Goal: Navigation & Orientation: Find specific page/section

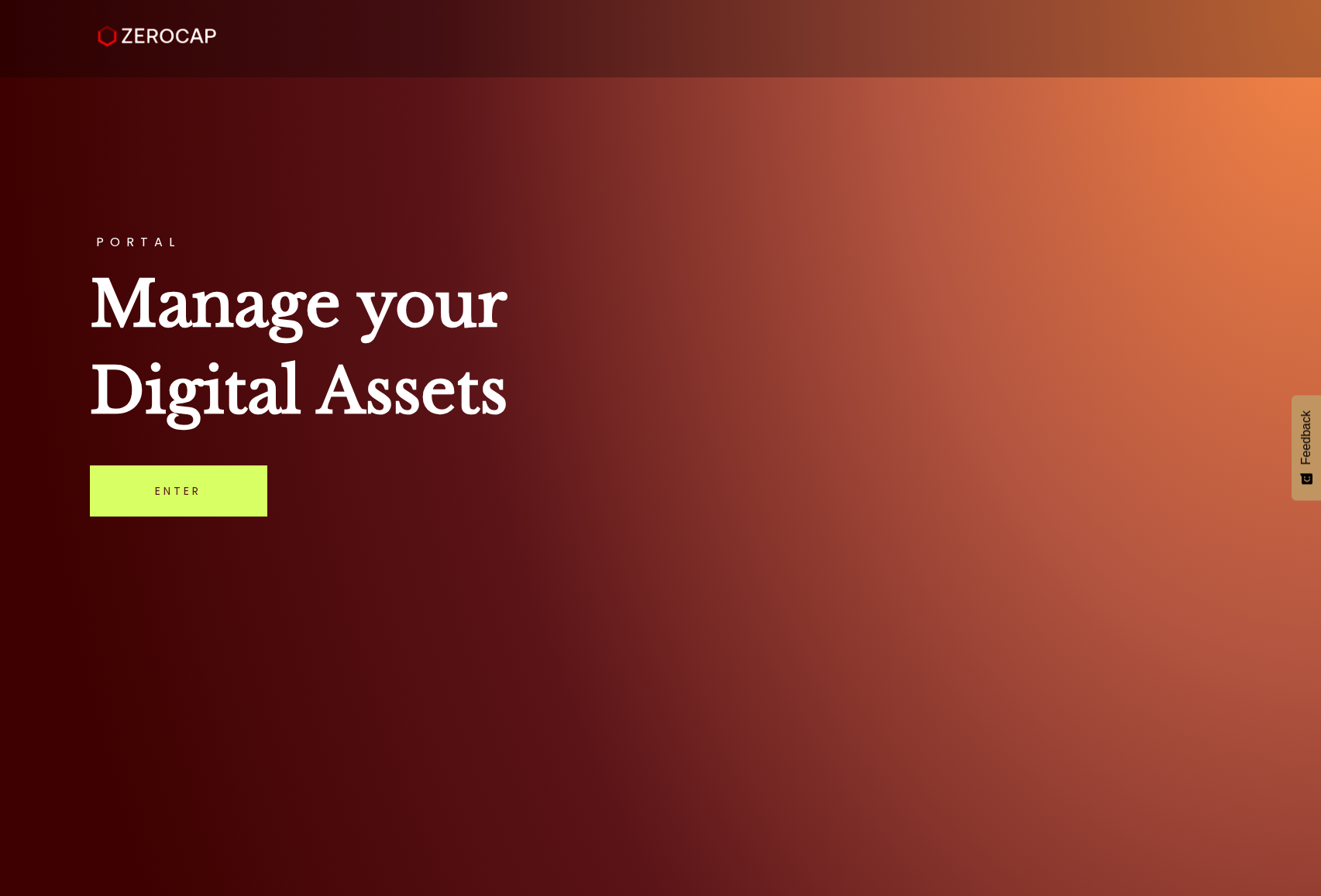
click at [243, 444] on div "PORTAL Manage your Digital Assets Enter" at bounding box center [660, 448] width 1321 height 896
click at [226, 484] on link "Enter" at bounding box center [178, 490] width 177 height 51
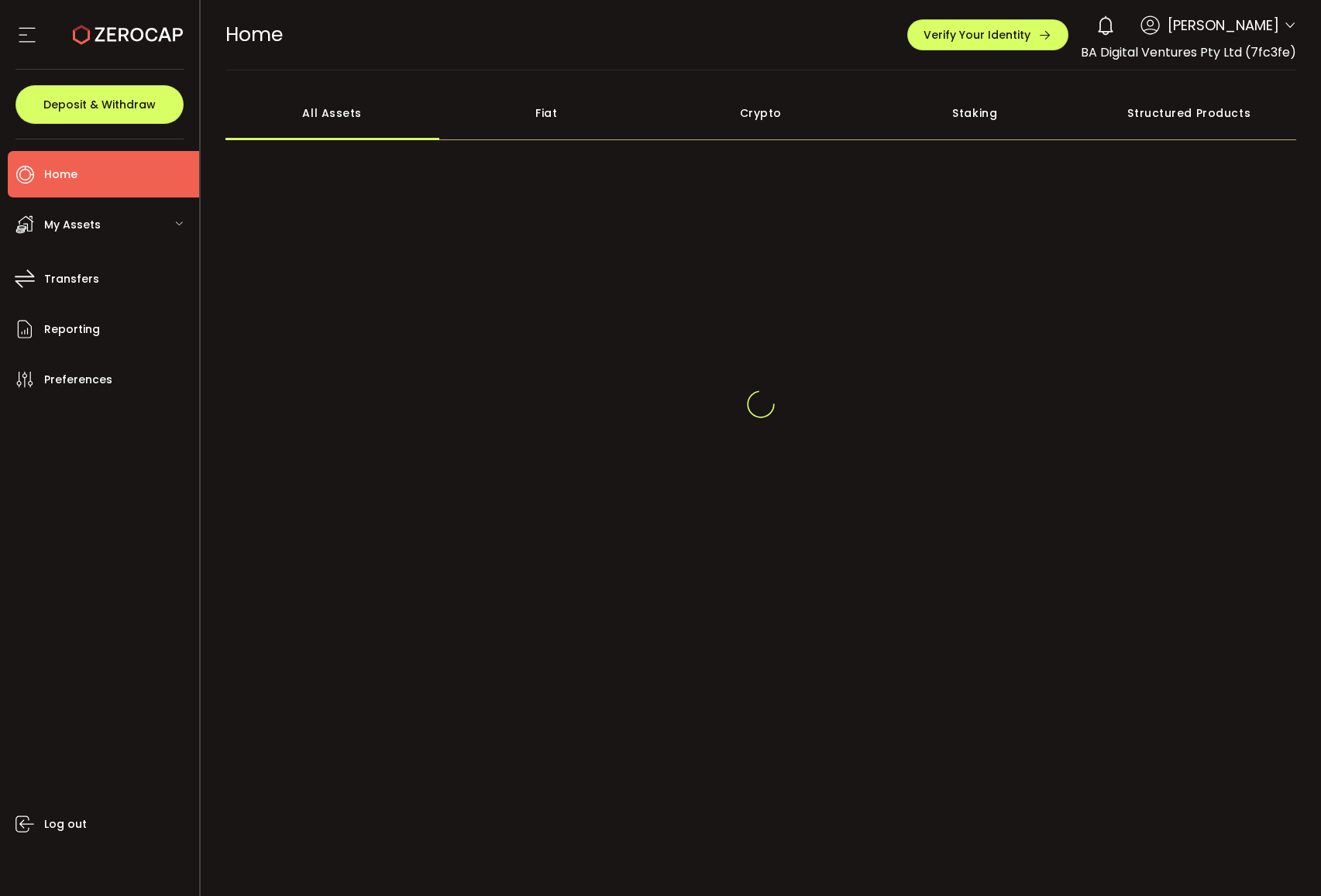
click at [1277, 22] on span "Guy Zilberman" at bounding box center [1223, 25] width 111 height 21
click at [1290, 25] on icon at bounding box center [1289, 25] width 12 height 12
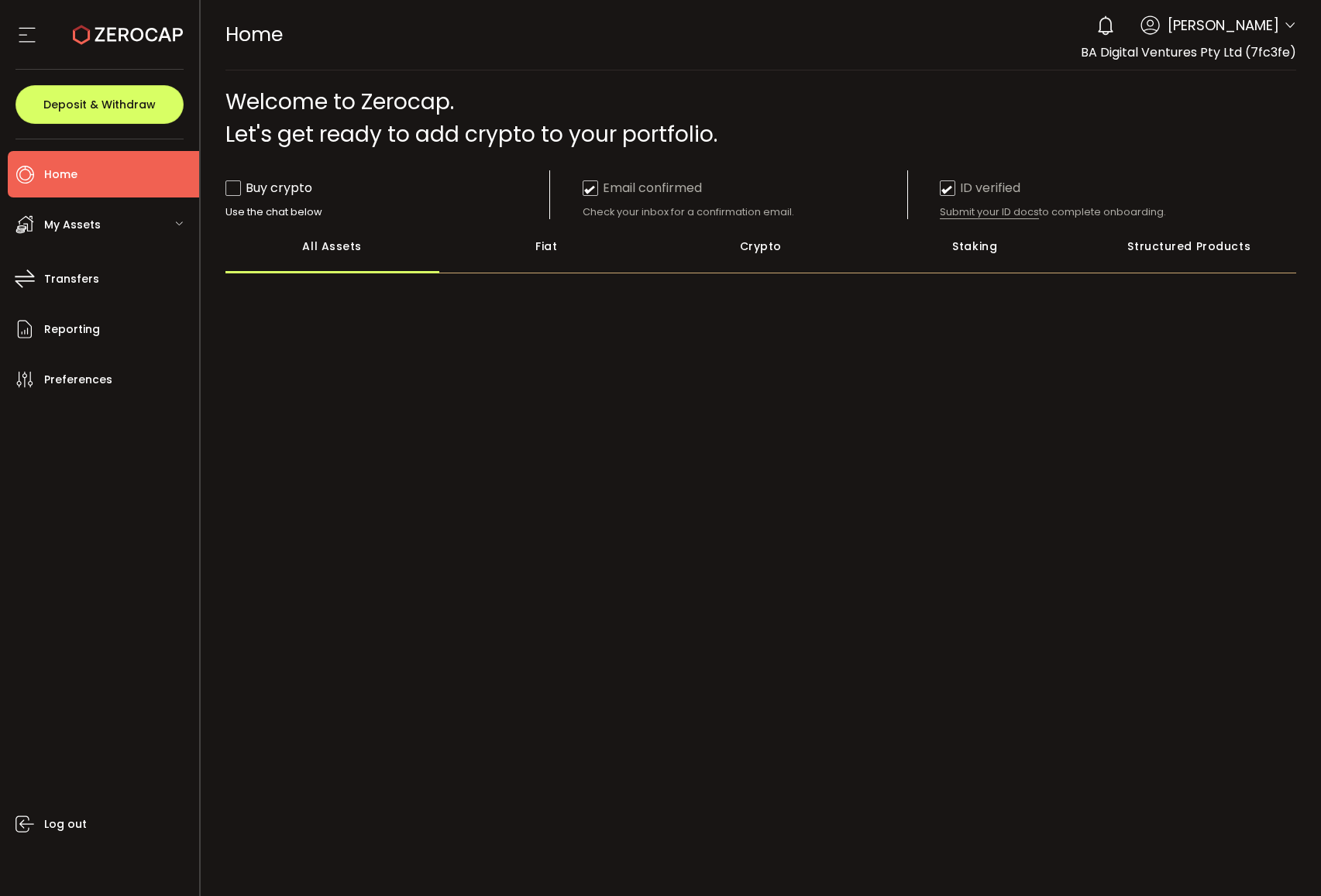
click at [1289, 22] on icon at bounding box center [1289, 25] width 12 height 12
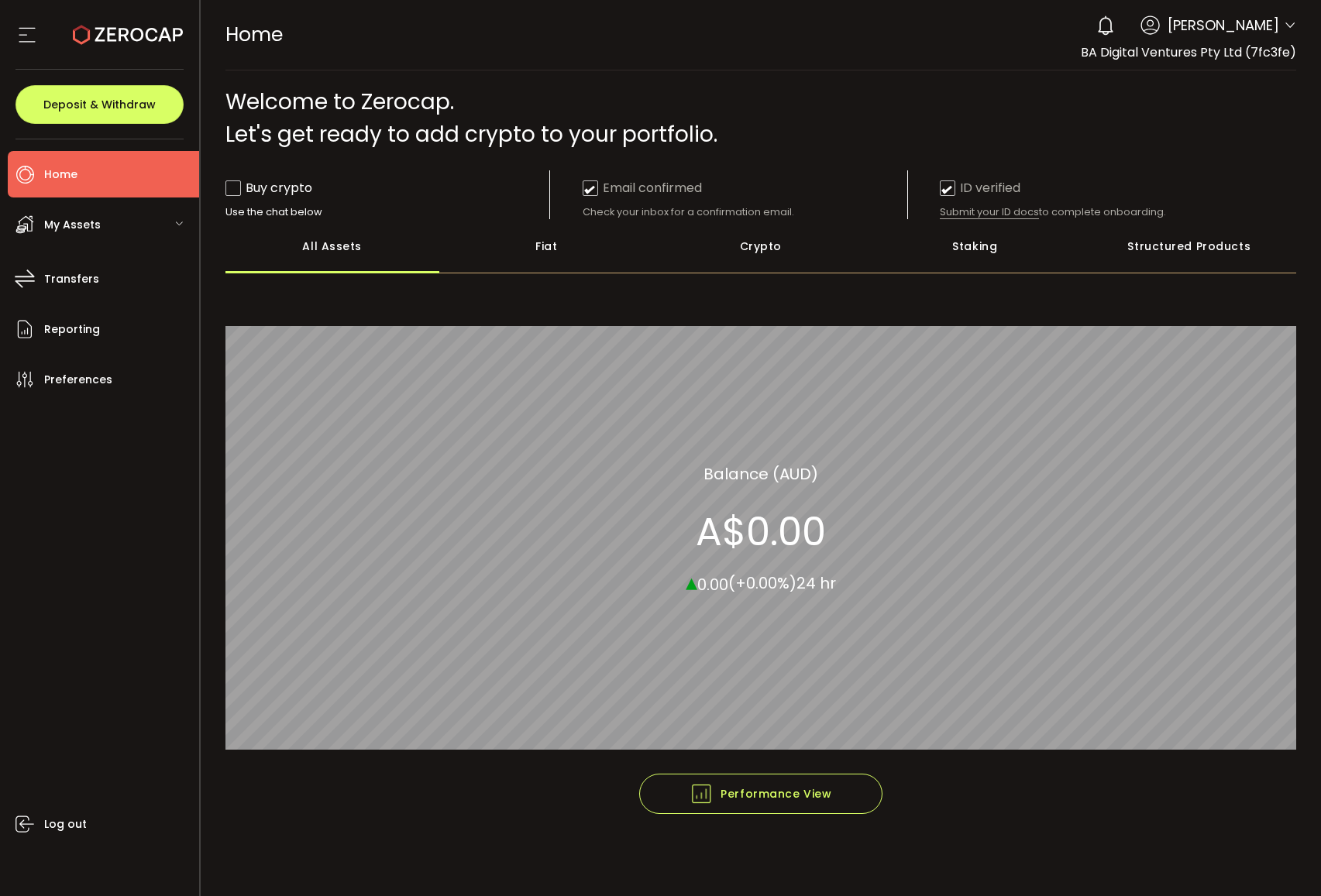
click at [1234, 52] on span "BA Digital Ventures Pty Ltd (7fc3fe)" at bounding box center [1188, 52] width 215 height 17
click at [1273, 23] on span "Guy Zilberman" at bounding box center [1223, 25] width 111 height 21
click at [1287, 22] on icon at bounding box center [1289, 25] width 12 height 12
click at [1288, 22] on icon at bounding box center [1289, 25] width 12 height 12
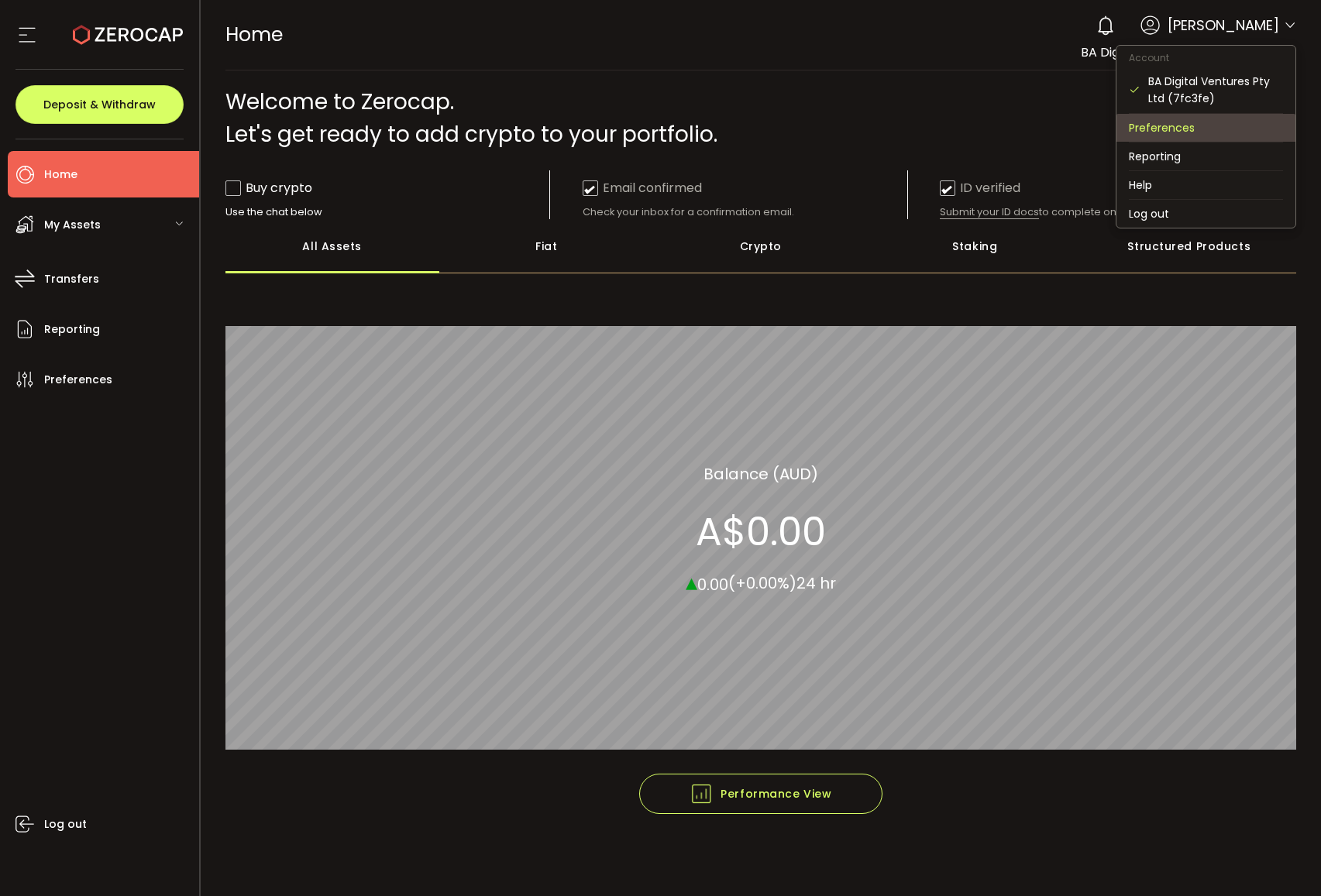
click at [1178, 126] on li "Preferences" at bounding box center [1205, 128] width 179 height 28
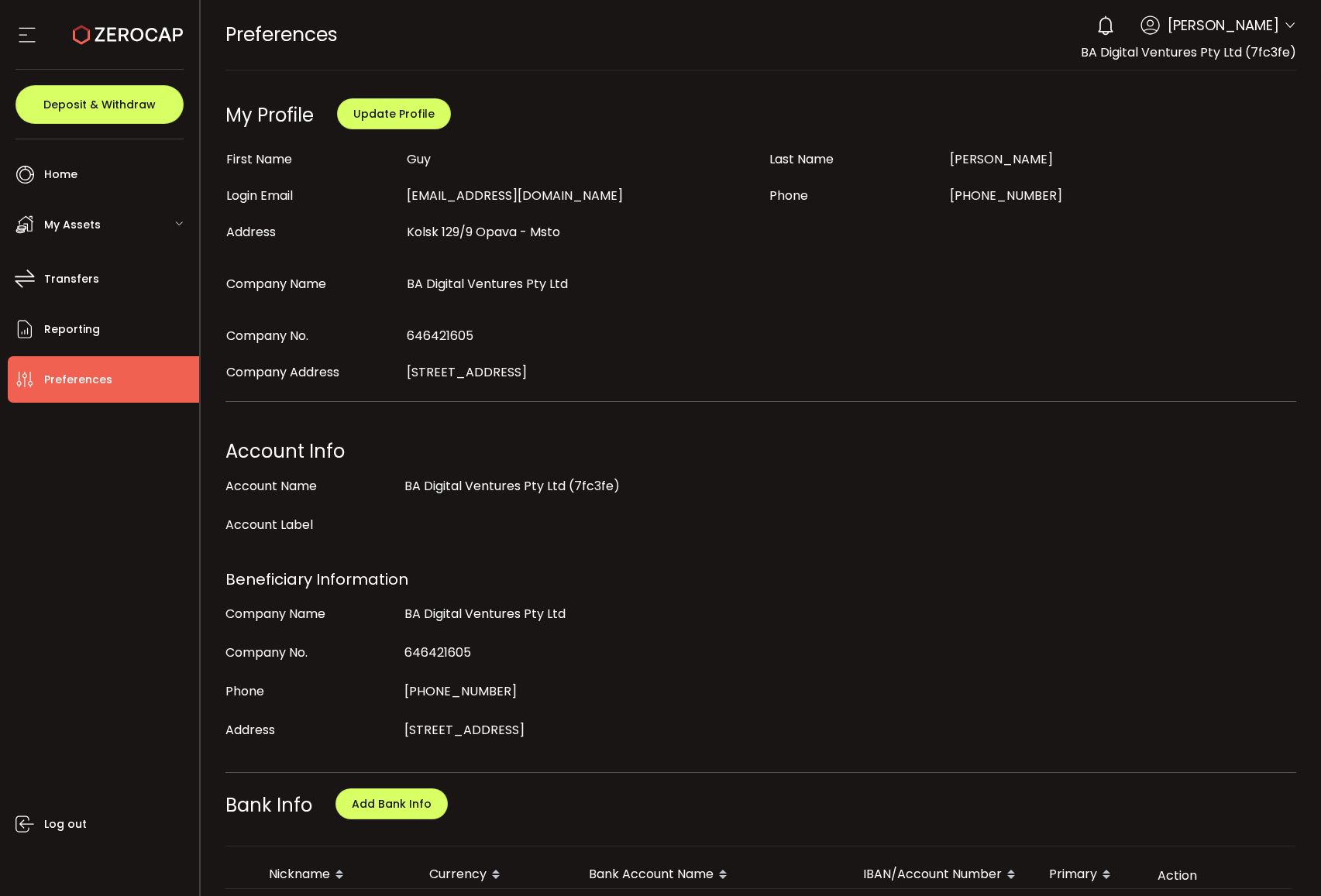
click at [1285, 25] on icon at bounding box center [1289, 25] width 12 height 12
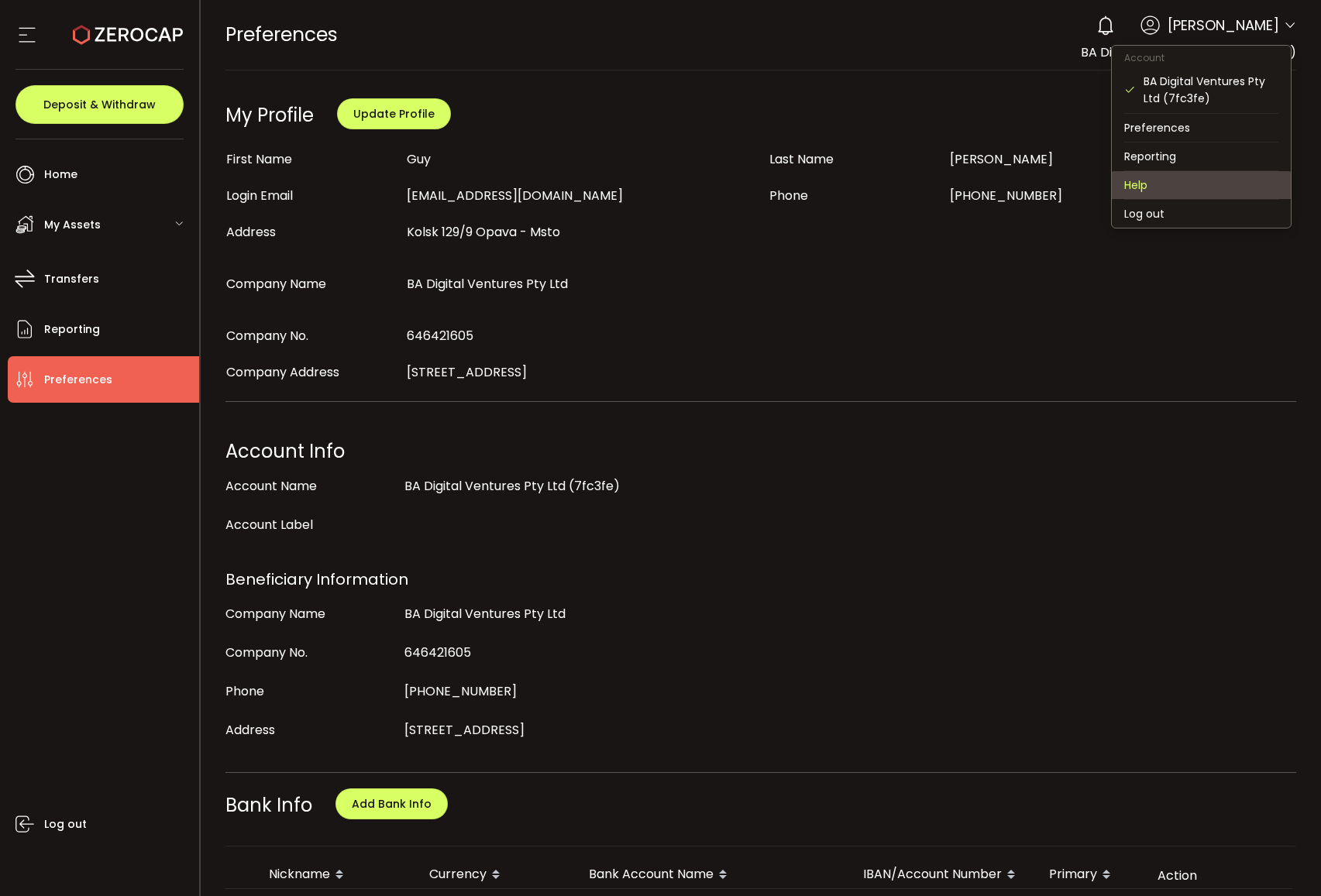
click at [1170, 179] on li "Help" at bounding box center [1200, 185] width 179 height 28
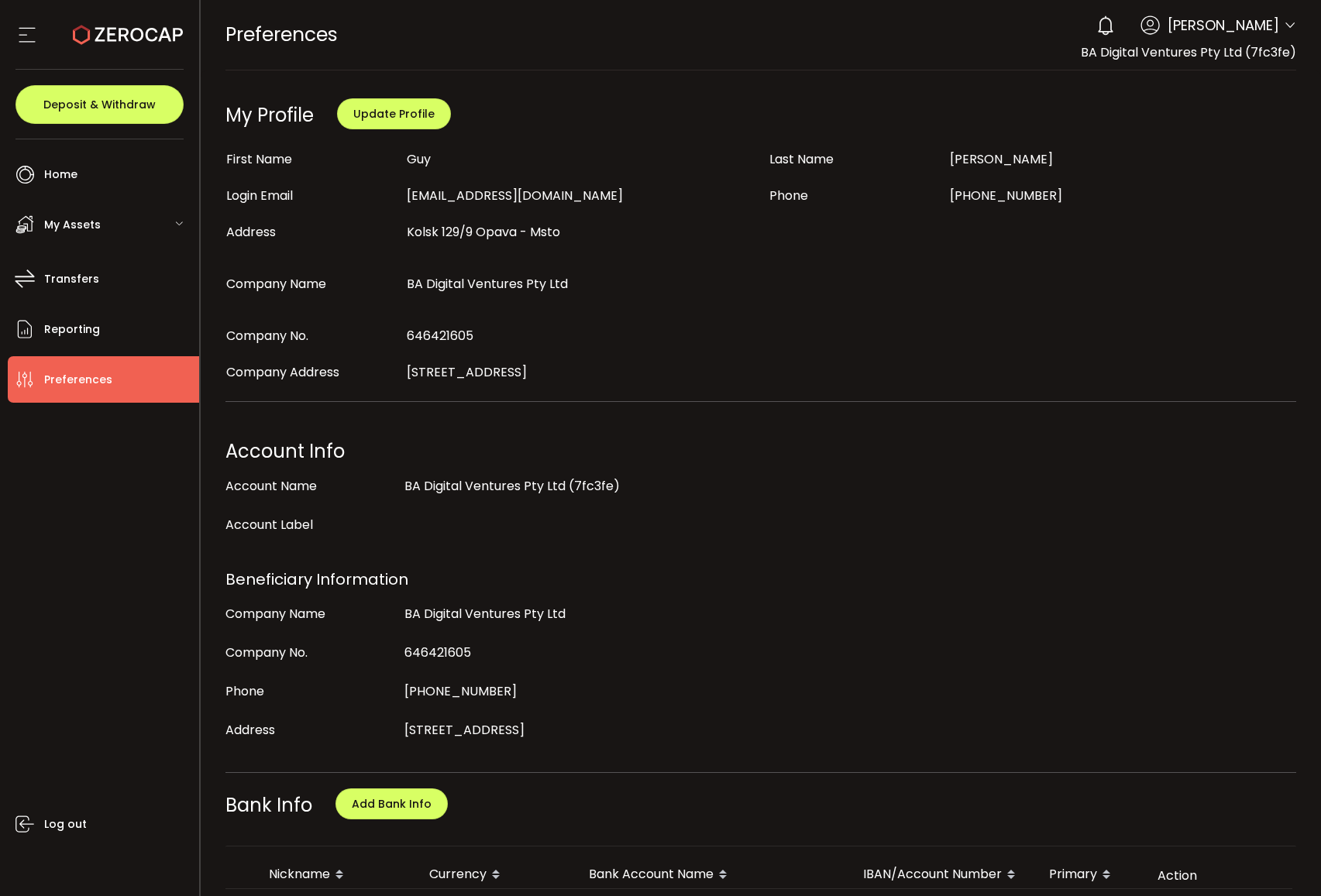
click at [123, 219] on div "My Assets" at bounding box center [103, 224] width 191 height 47
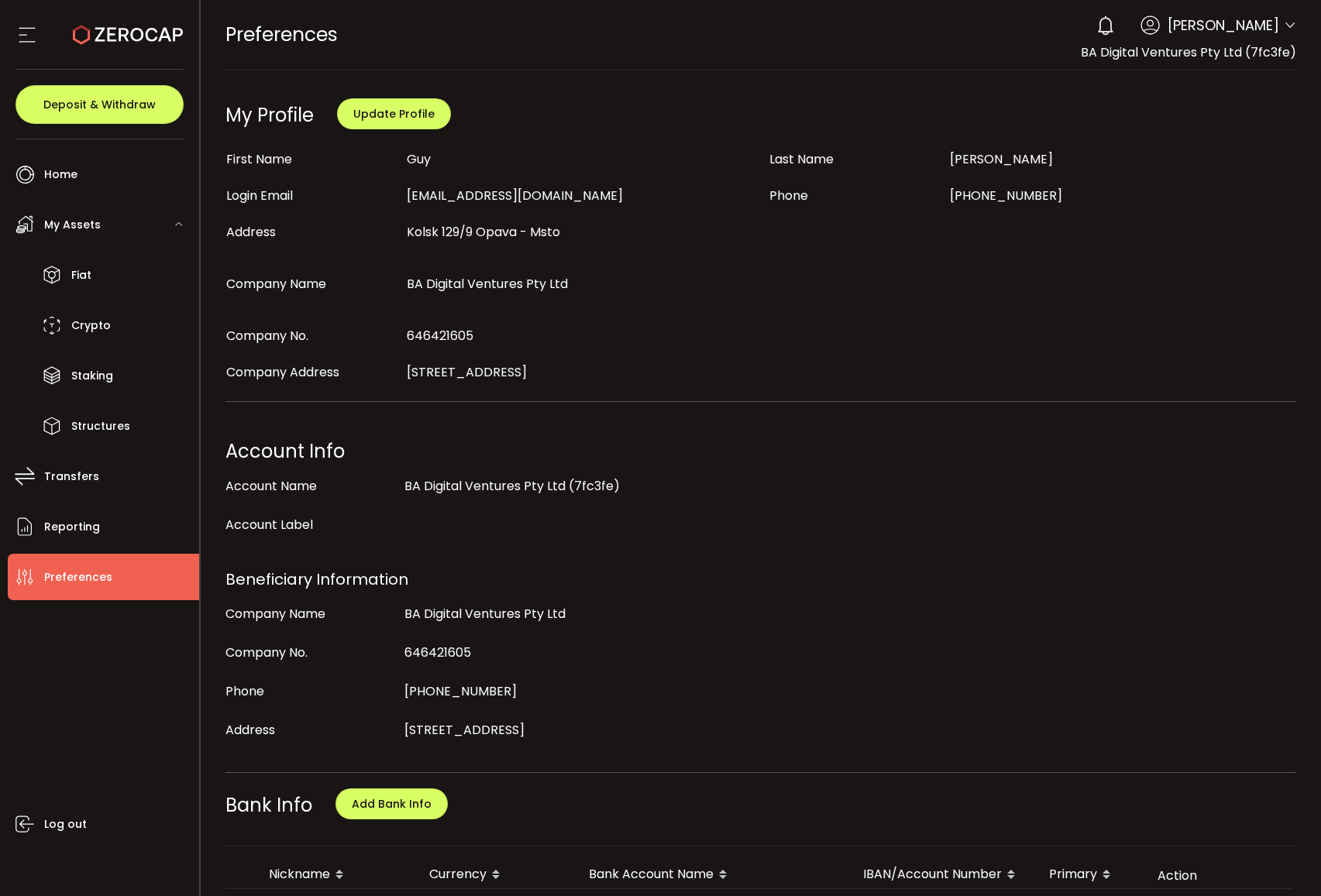
click at [23, 32] on icon at bounding box center [27, 35] width 23 height 23
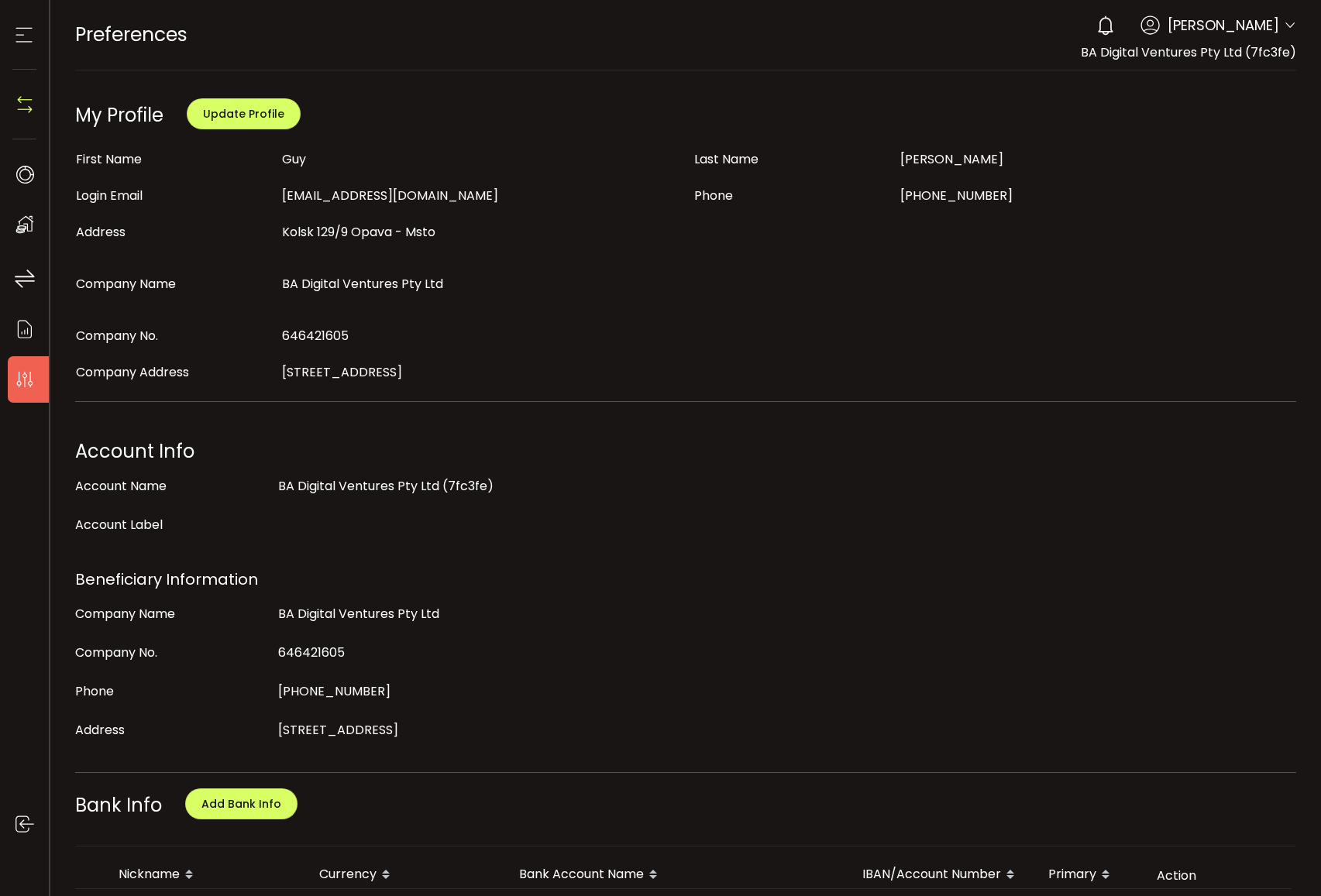
click at [24, 32] on icon at bounding box center [24, 35] width 23 height 23
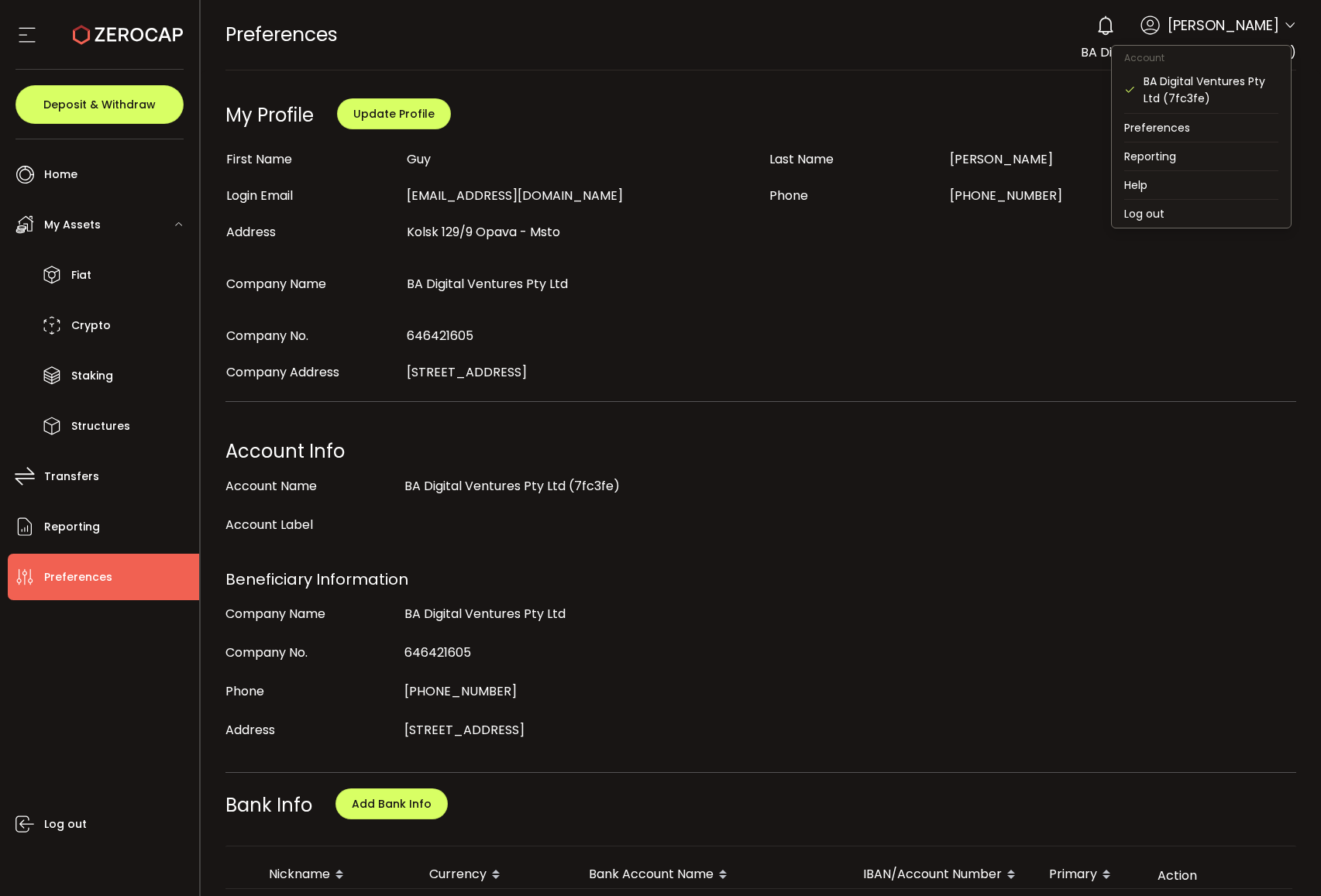
click at [1287, 19] on icon at bounding box center [1289, 25] width 12 height 12
